Goal: Task Accomplishment & Management: Complete application form

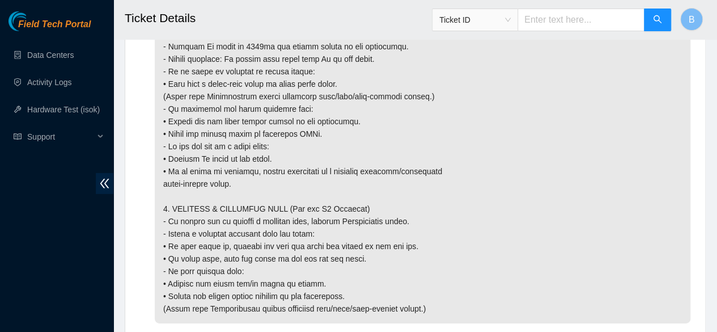
scroll to position [1799, 0]
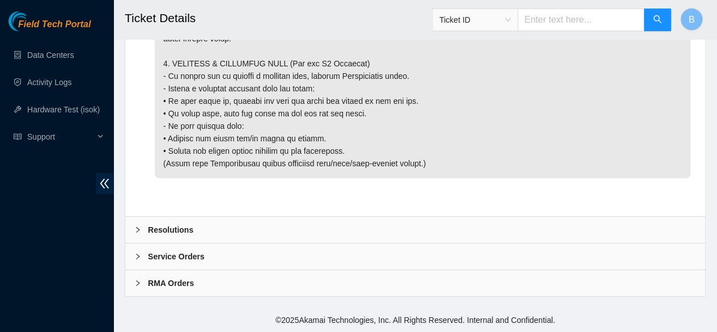
click at [135, 232] on icon "right" at bounding box center [137, 229] width 7 height 7
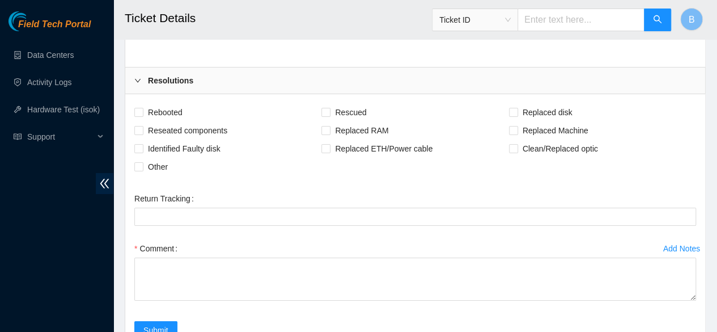
scroll to position [1928, 0]
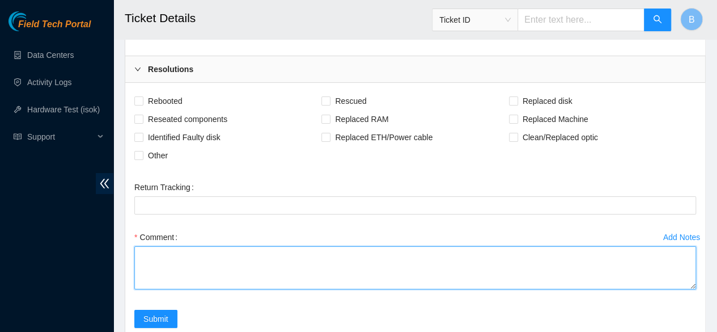
drag, startPoint x: 202, startPoint y: 164, endPoint x: 152, endPoint y: 292, distance: 137.3
click at [152, 289] on textarea "Comment" at bounding box center [415, 267] width 562 height 43
click at [203, 286] on textarea "-Steps taken -Reseated on both ends" at bounding box center [415, 267] width 562 height 43
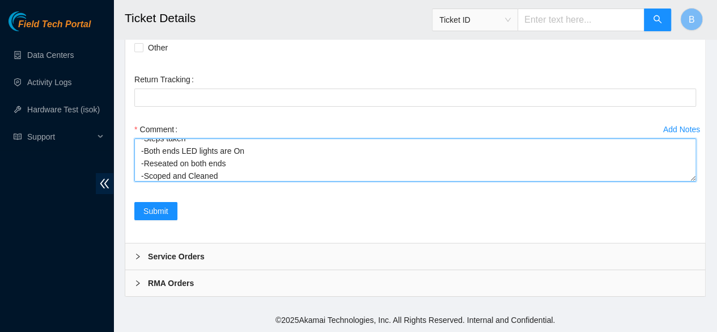
scroll to position [0, 0]
click at [143, 145] on textarea "-Steps taken -Both ends LED lights are On -Reseated on both ends -Scoped and Cl…" at bounding box center [415, 159] width 562 height 43
click at [145, 164] on textarea "Steps taken -Both ends LED lights are On -Reseated on both ends -Scoped and Cle…" at bounding box center [415, 159] width 562 height 43
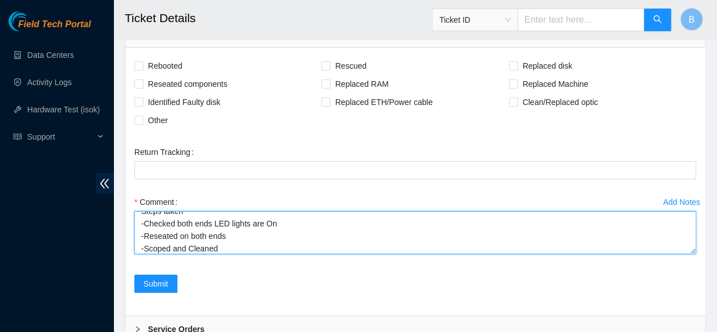
scroll to position [2067, 0]
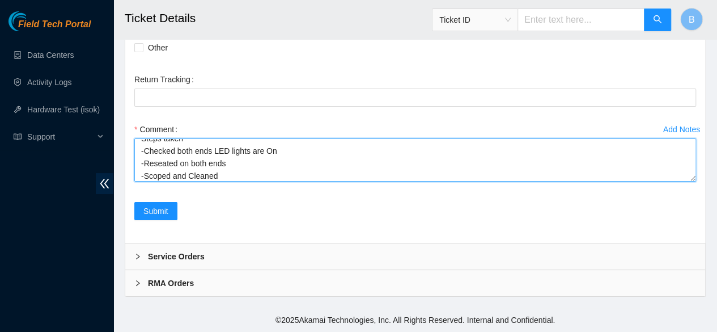
drag, startPoint x: 232, startPoint y: 163, endPoint x: 144, endPoint y: 163, distance: 88.4
click at [144, 163] on textarea "Steps taken -Checked both ends LED lights are On -Reseated on both ends -Scoped…" at bounding box center [415, 159] width 562 height 43
click at [227, 173] on textarea "Steps taken -Checked both ends LED lights are On -Scoped and Cleaned" at bounding box center [415, 159] width 562 height 43
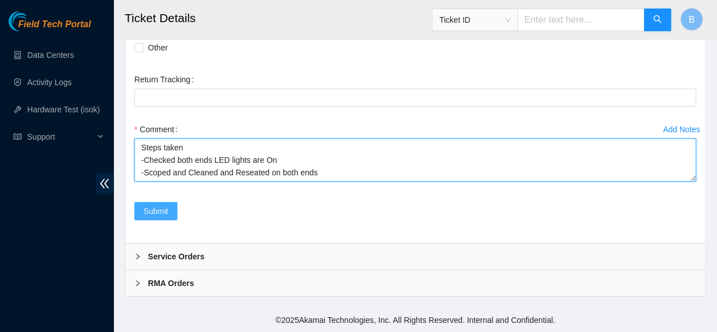
type textarea "Steps taken -Checked both ends LED lights are On -Scoped and Cleaned and Reseat…"
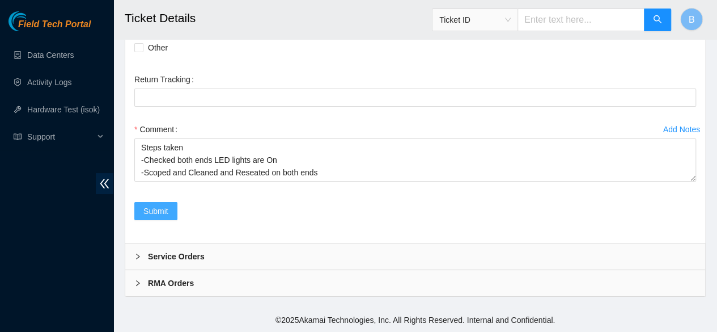
click at [151, 210] on span "Submit" at bounding box center [155, 211] width 25 height 12
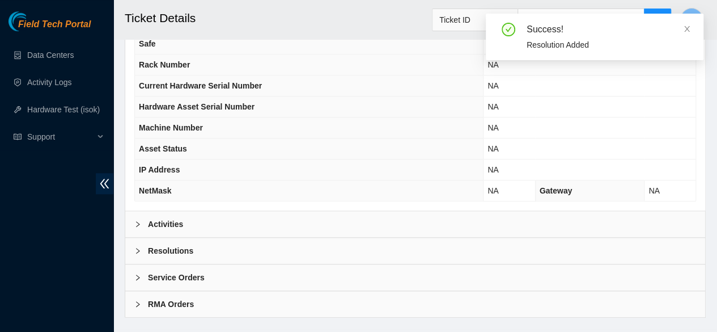
scroll to position [465, 0]
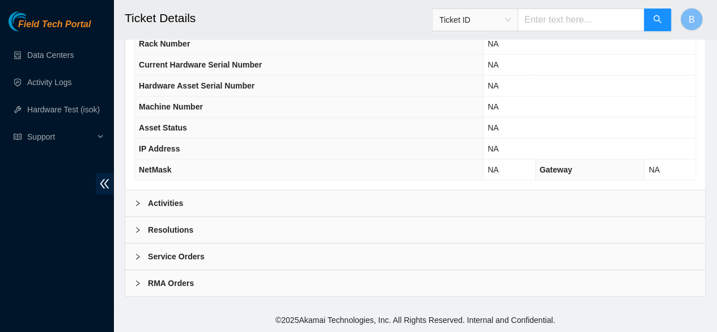
click at [140, 206] on icon "right" at bounding box center [137, 203] width 7 height 7
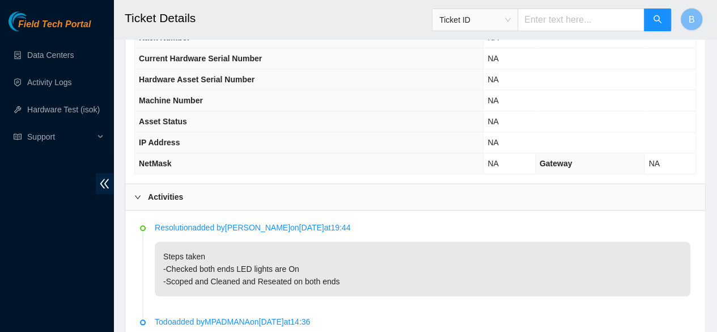
scroll to position [494, 0]
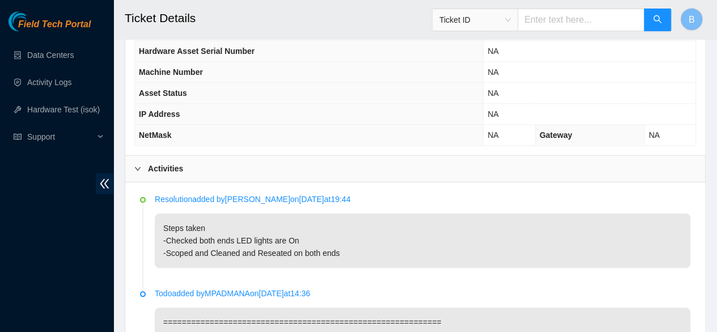
click at [137, 172] on icon "right" at bounding box center [137, 168] width 7 height 7
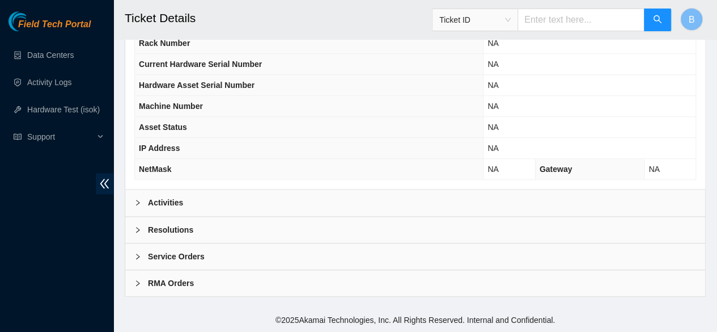
scroll to position [465, 0]
click at [33, 60] on link "Data Centers" at bounding box center [50, 54] width 46 height 9
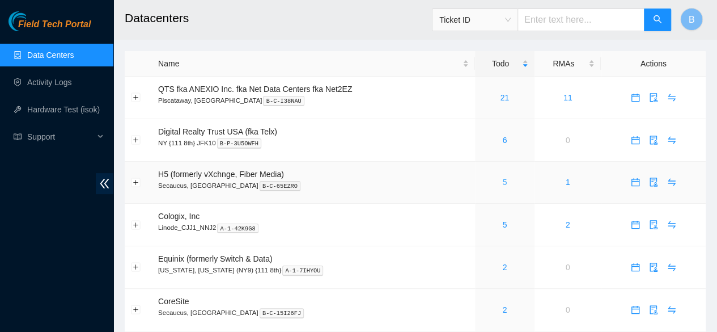
click at [503, 183] on link "5" at bounding box center [504, 181] width 5 height 9
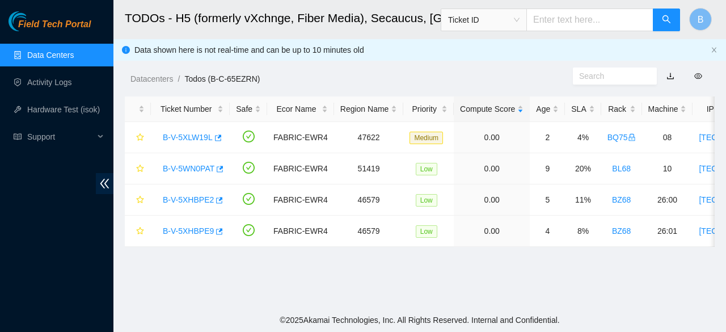
click at [39, 50] on link "Data Centers" at bounding box center [50, 54] width 46 height 9
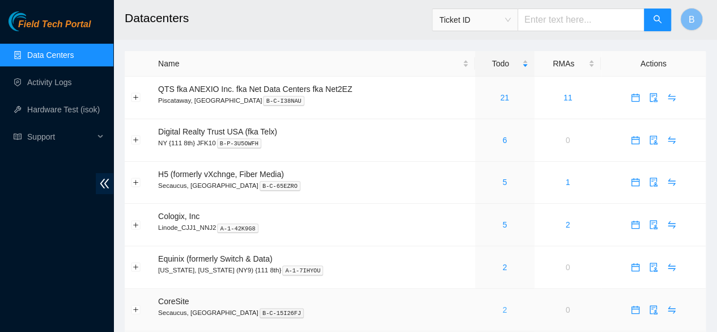
click at [504, 309] on link "2" at bounding box center [504, 309] width 5 height 9
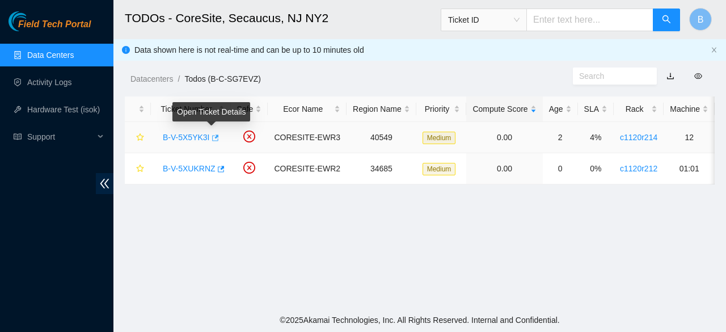
click at [211, 135] on icon "button" at bounding box center [214, 138] width 8 height 8
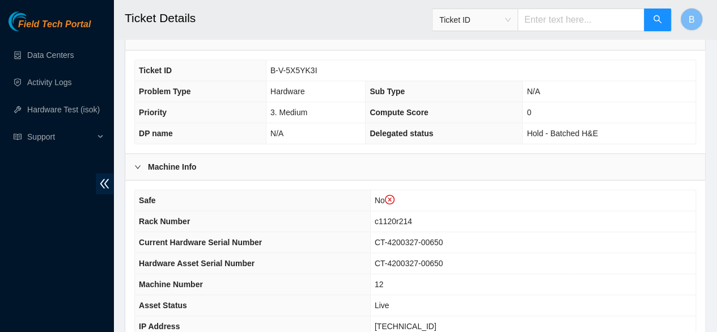
scroll to position [440, 0]
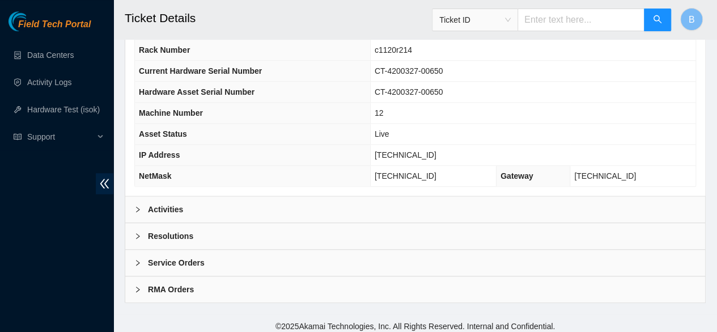
click at [156, 203] on b "Activities" at bounding box center [165, 209] width 35 height 12
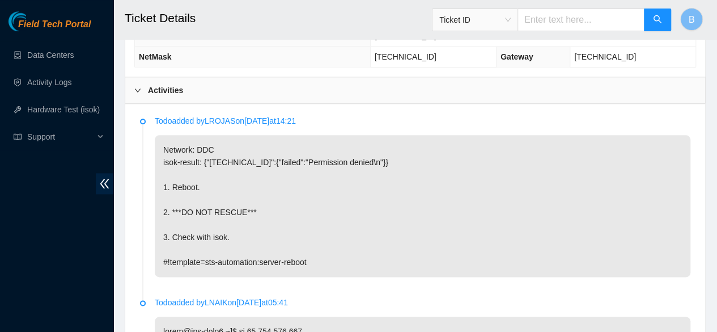
scroll to position [565, 0]
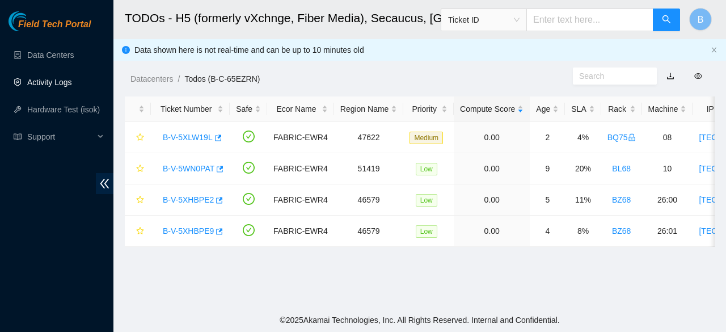
click at [54, 80] on link "Activity Logs" at bounding box center [49, 82] width 45 height 9
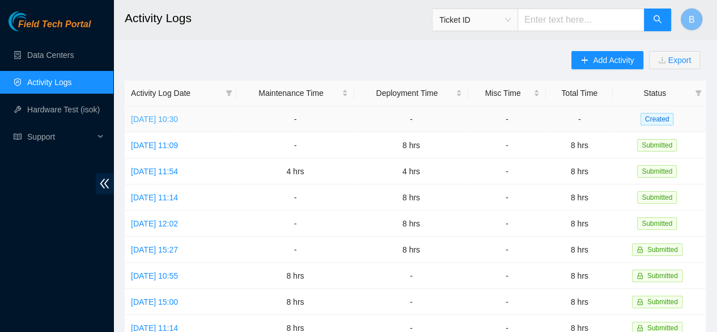
click at [178, 115] on link "Wed, 08 Oct 2025 10:30" at bounding box center [154, 119] width 47 height 9
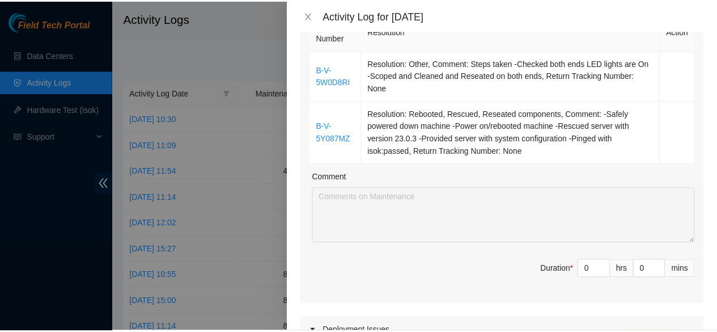
scroll to position [277, 0]
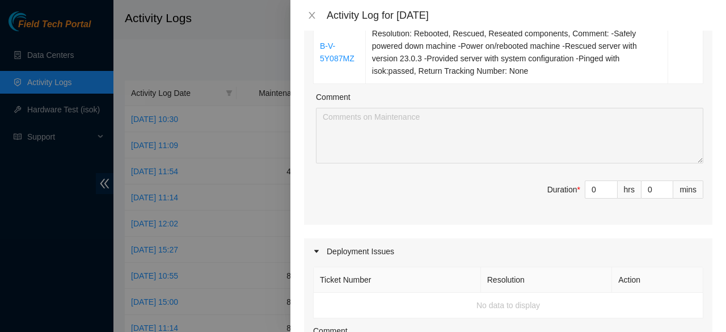
click at [312, 21] on div "Activity Log for 08-10-2025" at bounding box center [508, 15] width 408 height 12
click at [311, 16] on icon "close" at bounding box center [311, 15] width 9 height 9
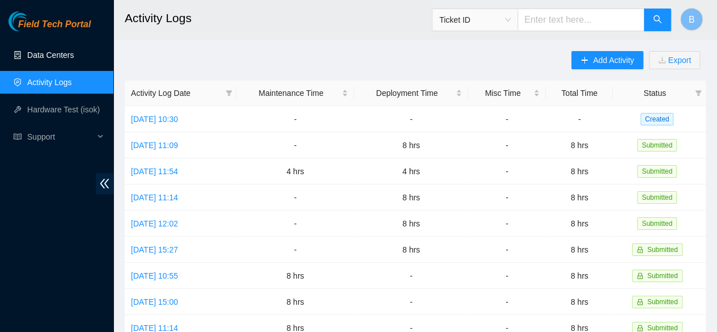
click at [34, 51] on link "Data Centers" at bounding box center [50, 54] width 46 height 9
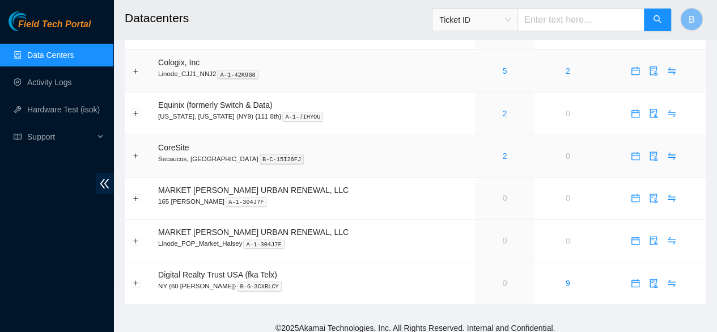
scroll to position [163, 0]
